Goal: Task Accomplishment & Management: Complete application form

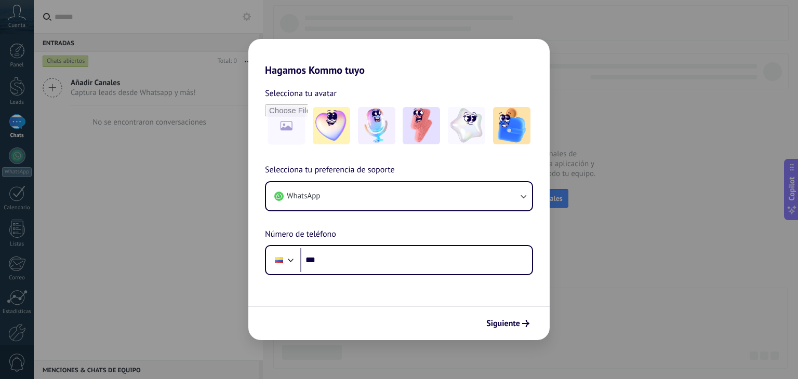
click at [390, 179] on div "Selecciona tu preferencia de soporte WhatsApp Número de teléfono Phone ***" at bounding box center [398, 220] width 301 height 112
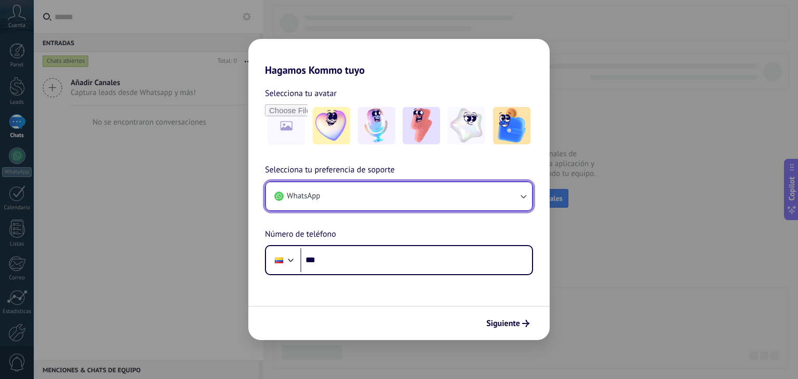
click at [405, 202] on button "WhatsApp" at bounding box center [399, 196] width 266 height 28
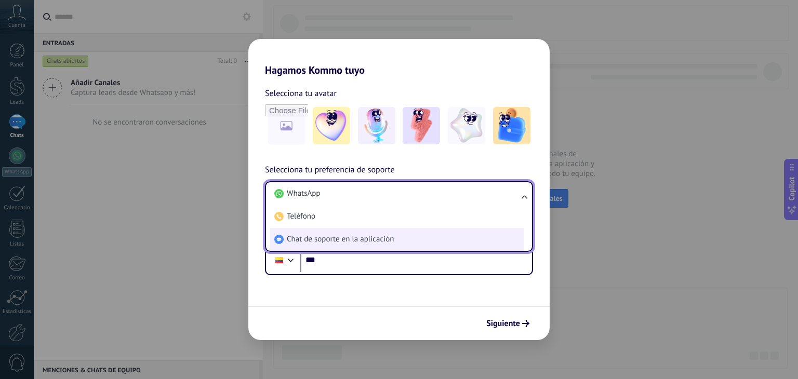
click at [372, 247] on li "Chat de soporte en la aplicación" at bounding box center [397, 239] width 254 height 23
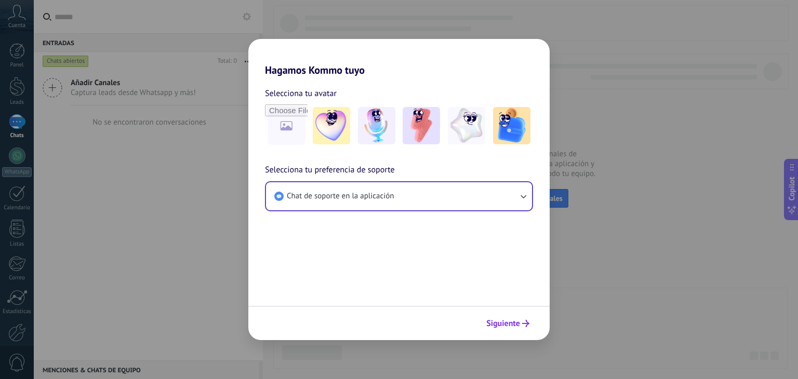
click at [509, 329] on button "Siguiente" at bounding box center [508, 324] width 52 height 18
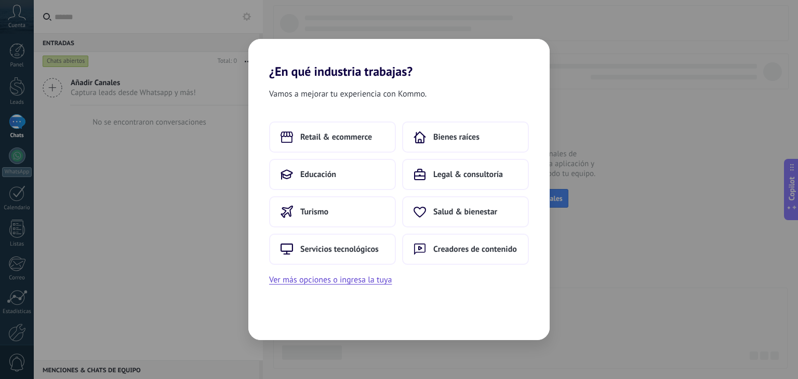
click at [333, 155] on div "Retail & ecommerce Bienes raíces Educación Legal & consultoría Turismo Salud & …" at bounding box center [399, 193] width 260 height 143
click at [329, 147] on button "Retail & ecommerce" at bounding box center [332, 137] width 127 height 31
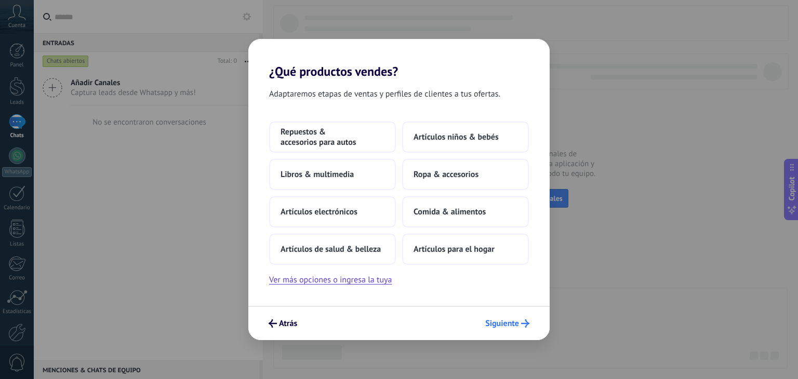
click at [521, 327] on icon "submit" at bounding box center [525, 324] width 8 height 8
click at [366, 246] on span "Artículos de salud & belleza" at bounding box center [331, 249] width 100 height 10
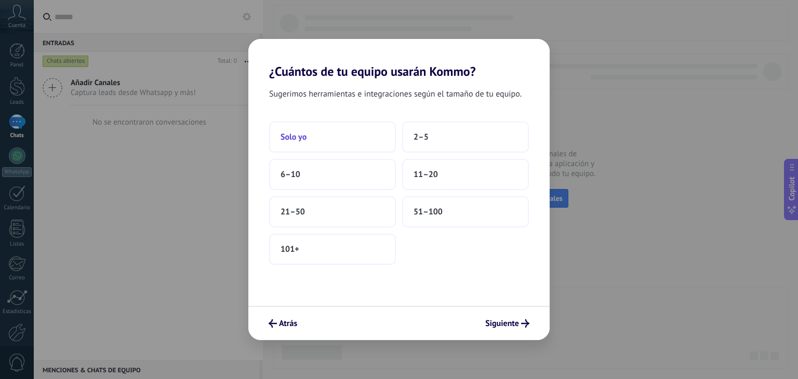
click at [348, 148] on button "Solo yo" at bounding box center [332, 137] width 127 height 31
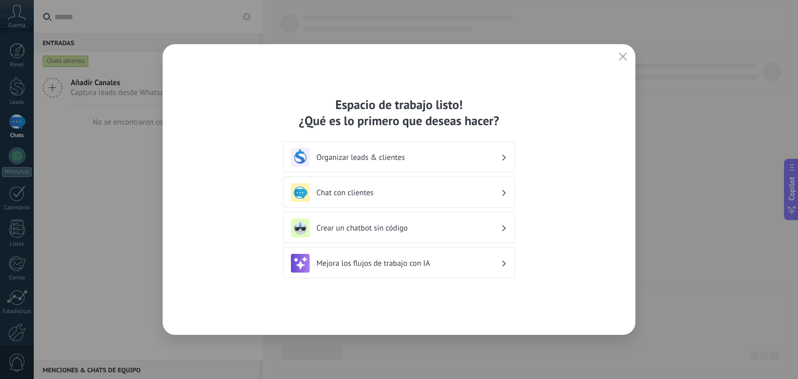
click at [449, 159] on h3 "Organizar leads & clientes" at bounding box center [409, 158] width 185 height 10
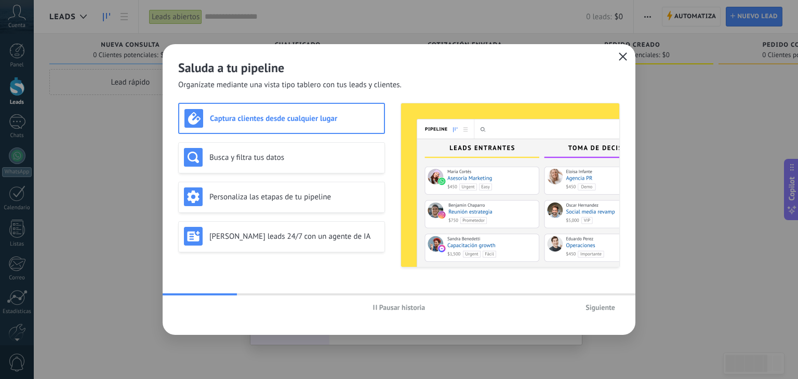
click at [622, 57] on use "button" at bounding box center [624, 56] width 8 height 8
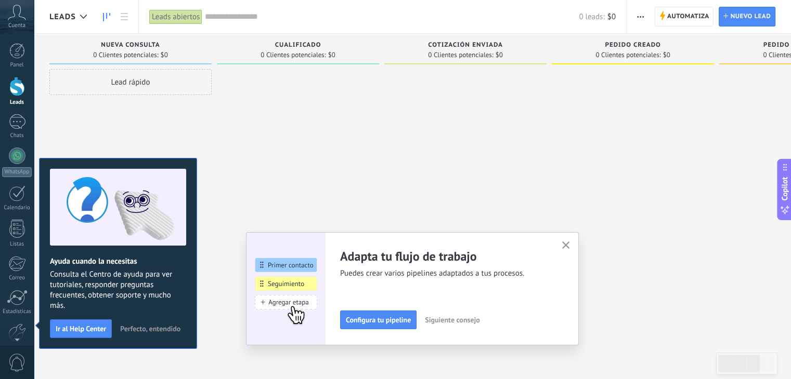
click at [152, 335] on button "Perfecto, entendido" at bounding box center [150, 329] width 70 height 16
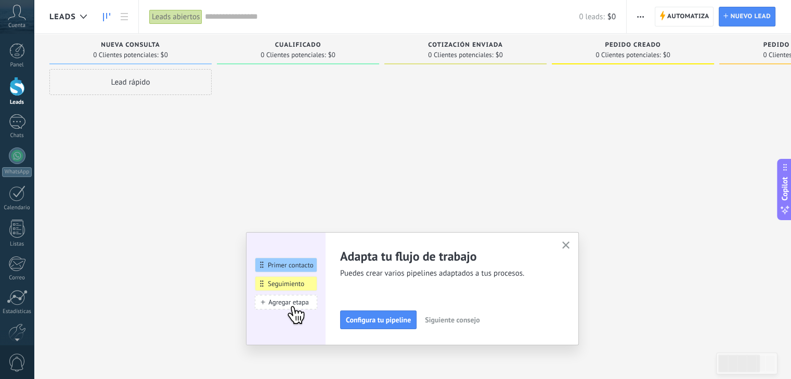
click at [654, 217] on div at bounding box center [632, 191] width 162 height 244
click at [566, 247] on icon "button" at bounding box center [566, 246] width 8 height 8
